Goal: Task Accomplishment & Management: Use online tool/utility

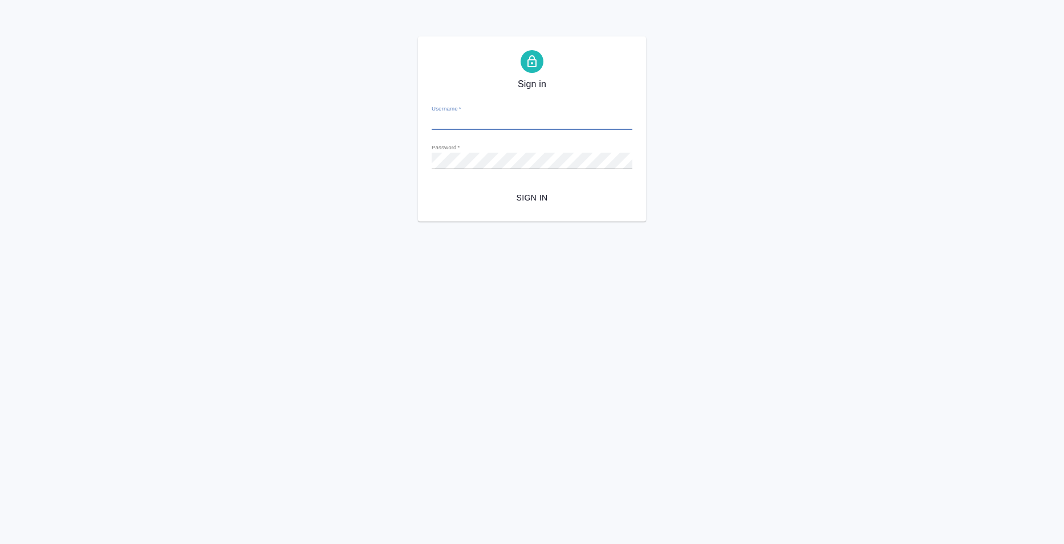
type input "e.bazyuk@awatera.com"
click at [514, 201] on span "Sign in" at bounding box center [532, 198] width 182 height 14
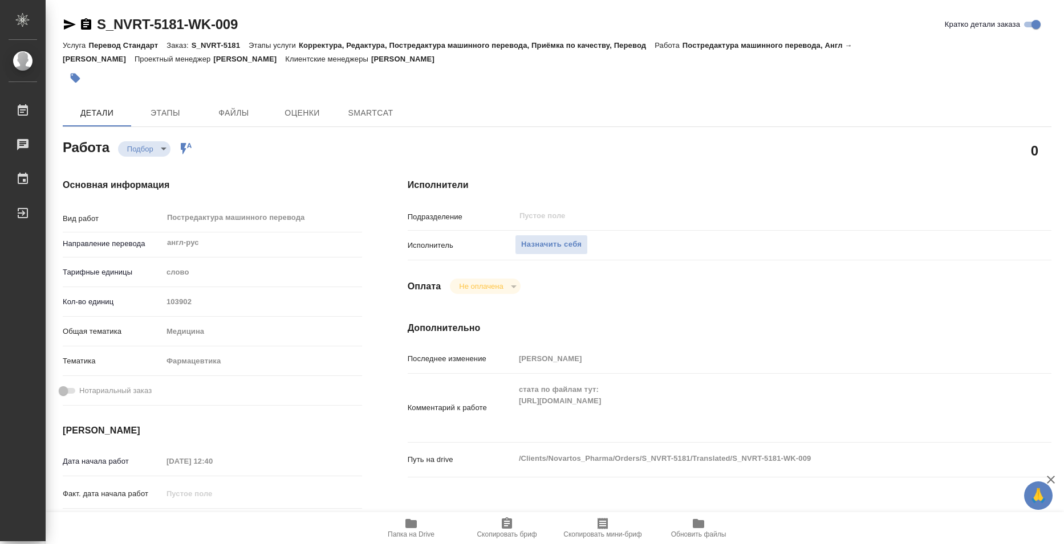
type textarea "x"
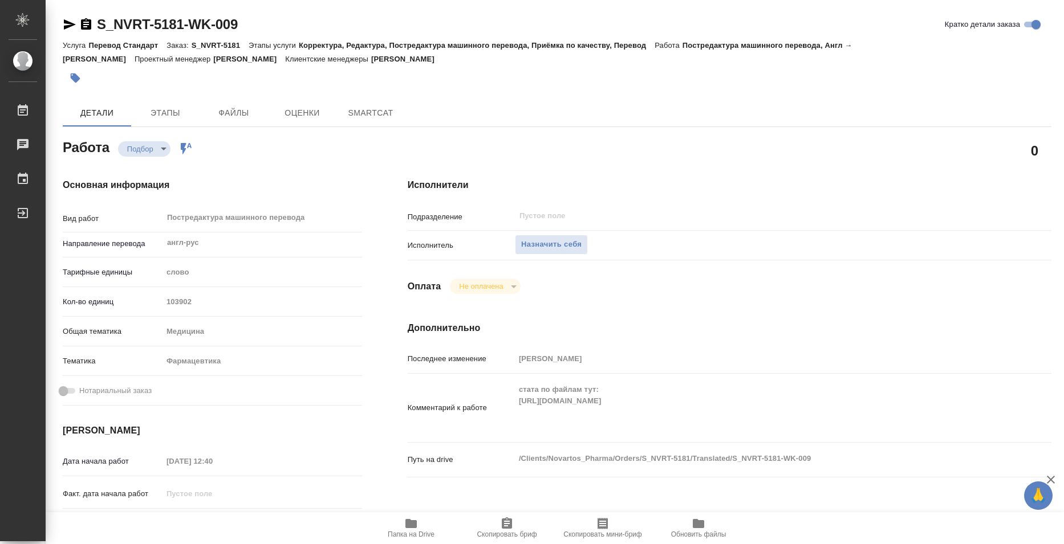
type textarea "x"
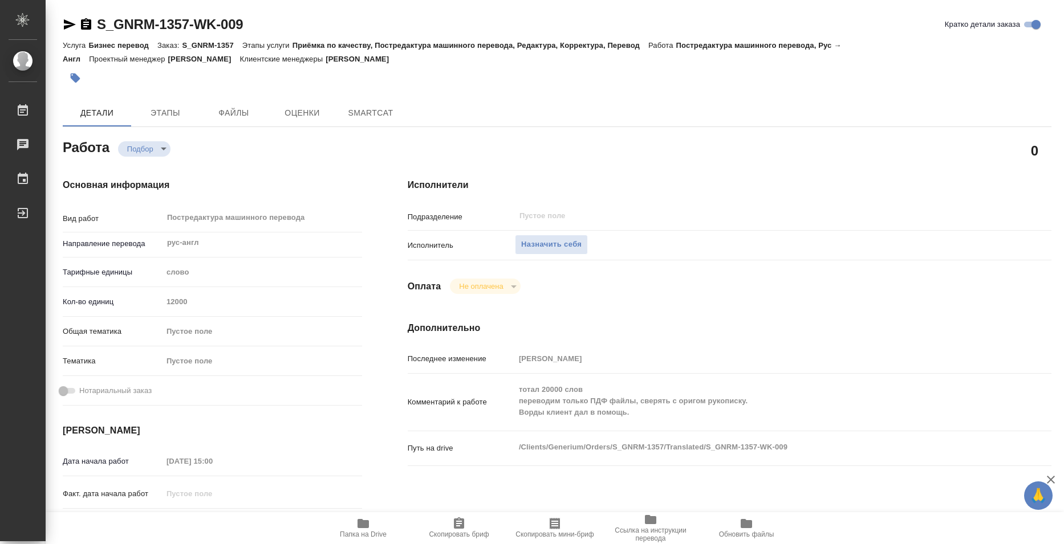
type textarea "x"
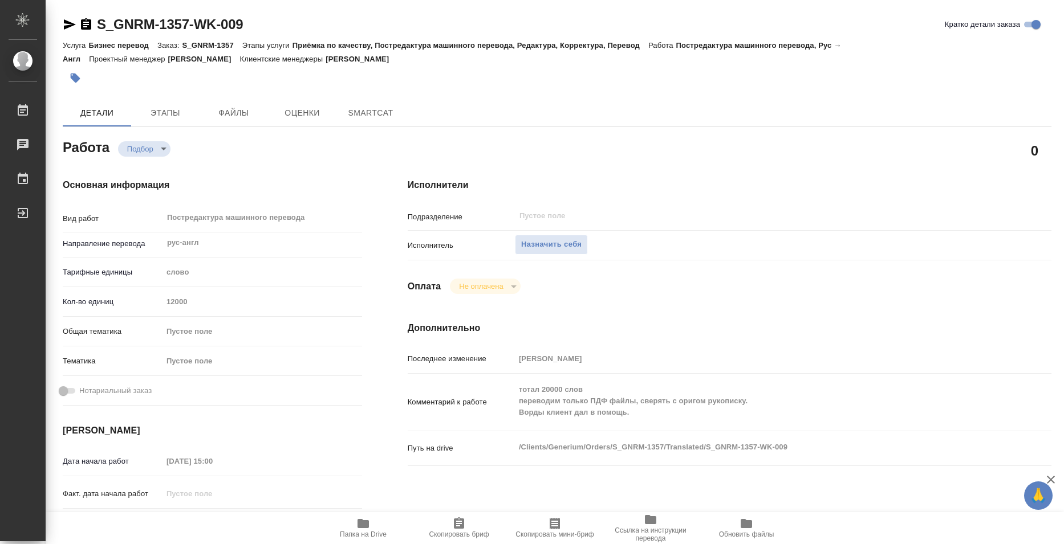
type textarea "x"
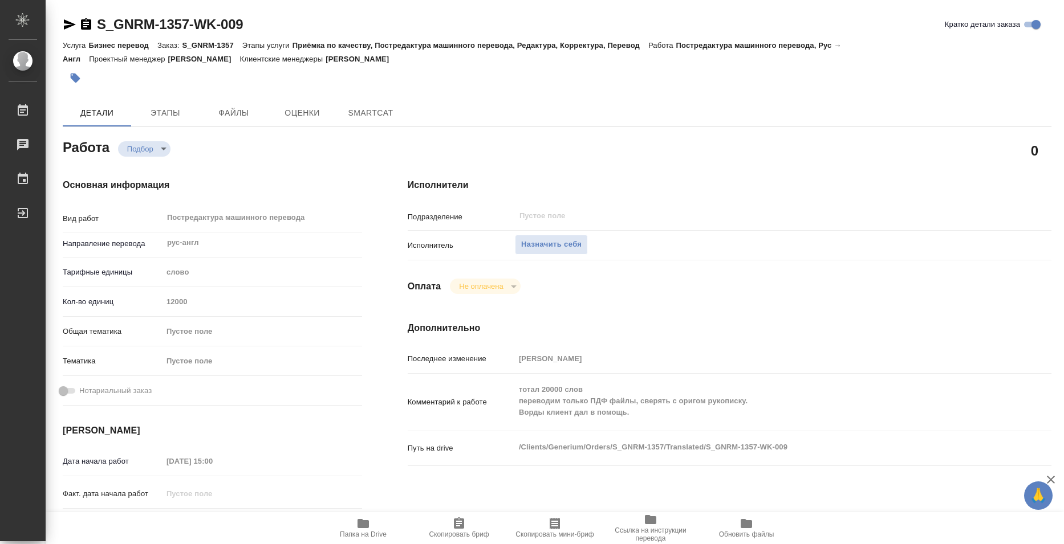
type textarea "x"
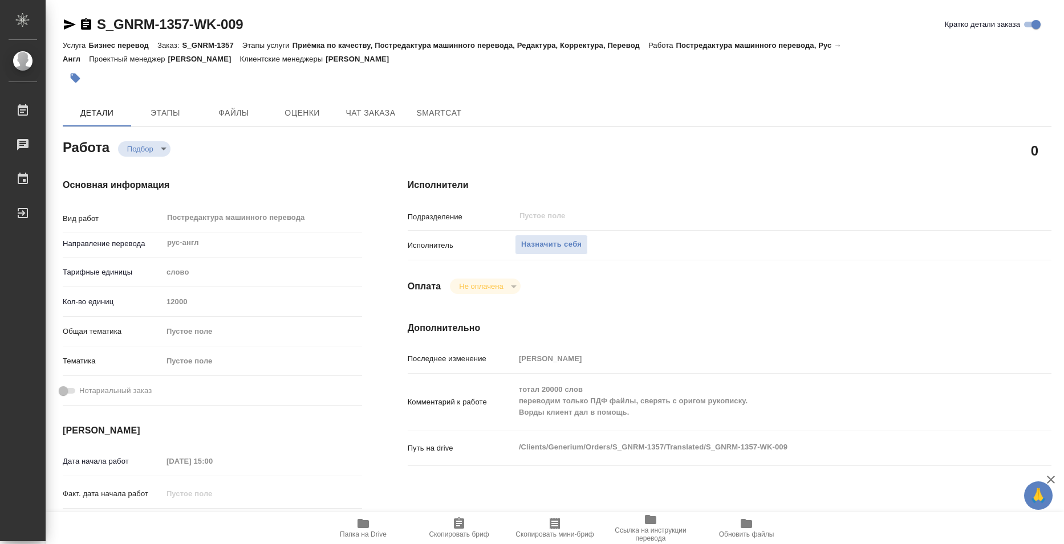
type textarea "x"
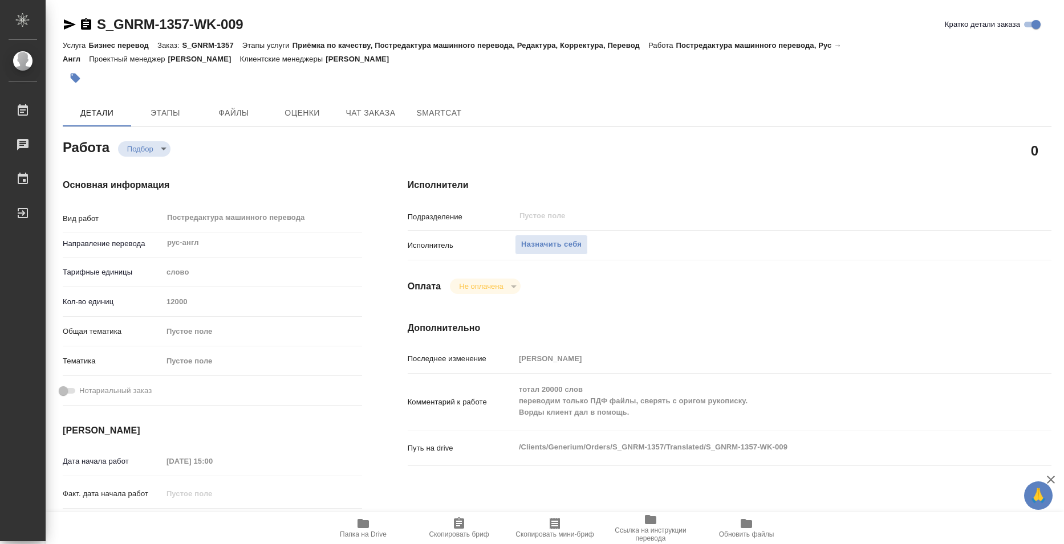
type textarea "x"
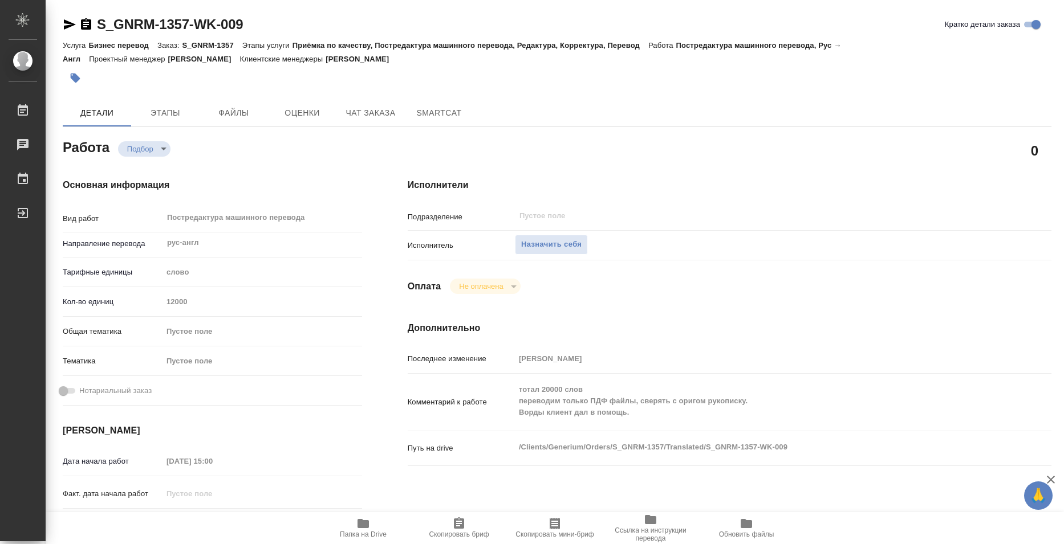
click at [369, 521] on icon "button" at bounding box center [363, 524] width 14 height 14
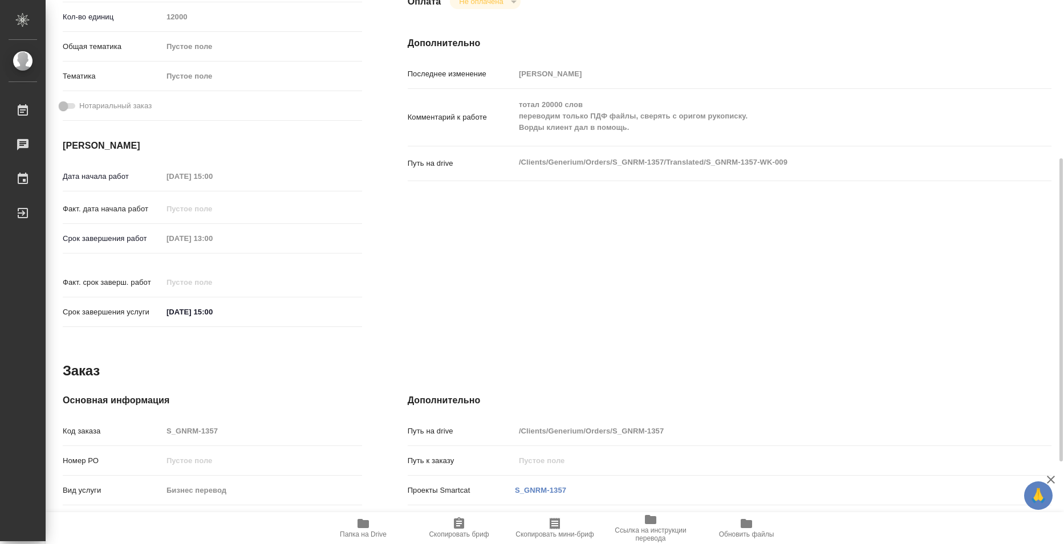
scroll to position [433, 0]
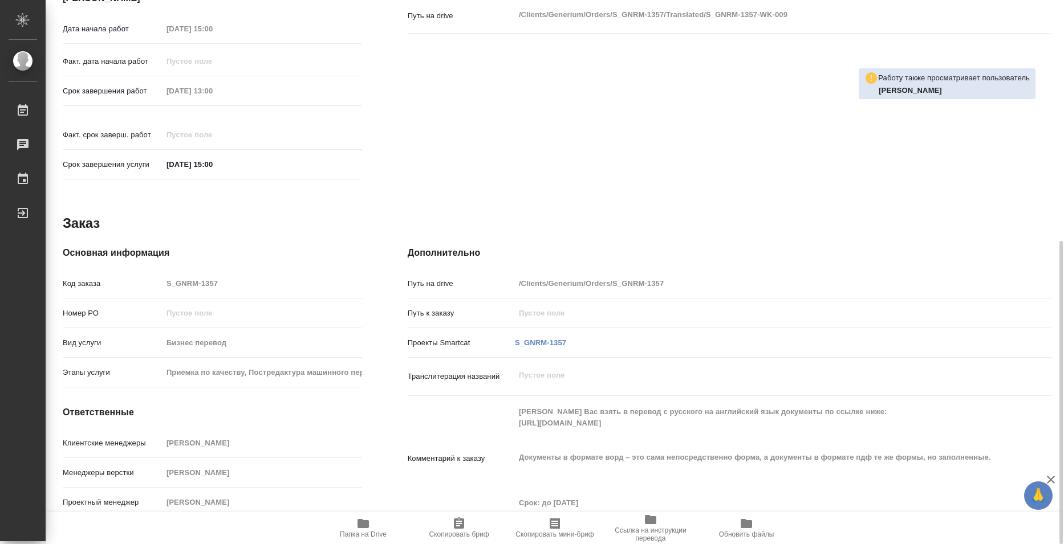
click at [369, 532] on span "Папка на Drive" at bounding box center [363, 535] width 47 height 8
